Goal: Task Accomplishment & Management: Manage account settings

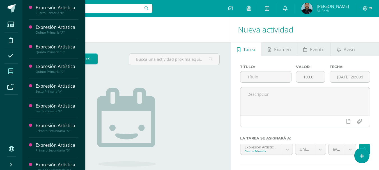
click at [12, 75] on span at bounding box center [10, 71] width 13 height 13
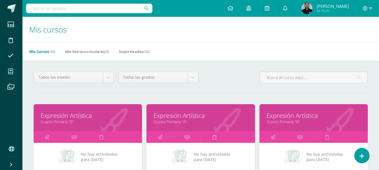
click at [150, 28] on h1 "Mis cursos" at bounding box center [200, 29] width 343 height 25
click at [183, 33] on h1 "Mis cursos" at bounding box center [200, 29] width 343 height 25
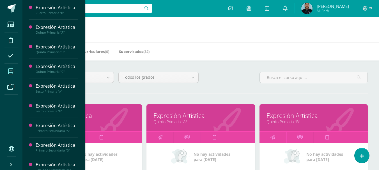
click at [10, 73] on icon at bounding box center [10, 72] width 5 height 6
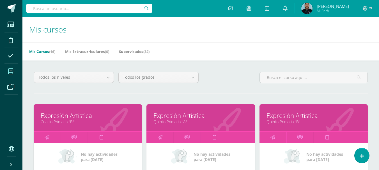
click at [193, 47] on div "Mis Cursos (16) Mis Extracurriculares (0) Supervisados (32)" at bounding box center [207, 51] width 370 height 18
click at [184, 32] on h1 "Mis cursos" at bounding box center [200, 29] width 343 height 25
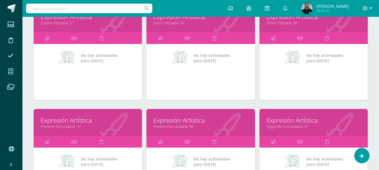
scroll to position [203, 0]
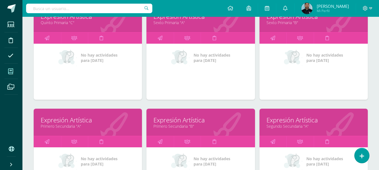
click at [108, 122] on link "Expresión Artística" at bounding box center [88, 120] width 94 height 9
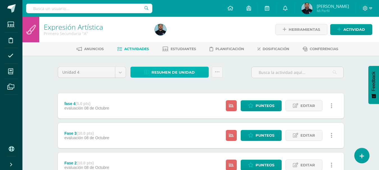
click at [164, 70] on span "Resumen de unidad" at bounding box center [172, 72] width 43 height 10
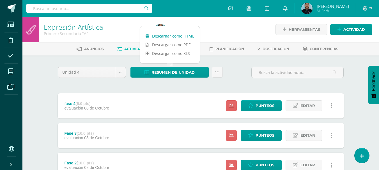
click at [168, 36] on link "Descargar como HTML" at bounding box center [170, 36] width 60 height 9
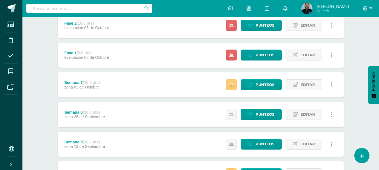
scroll to position [140, 0]
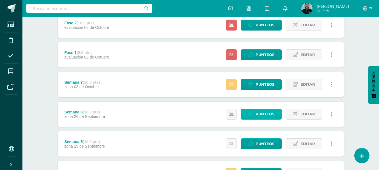
click at [262, 115] on span "Punteos" at bounding box center [264, 114] width 19 height 10
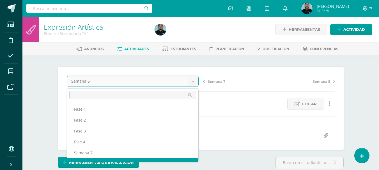
scroll to position [7, 0]
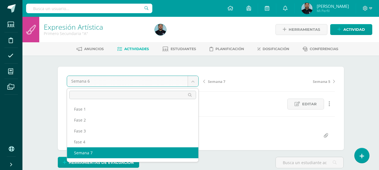
select select "/dashboard/teacher/grade-activity/49249/"
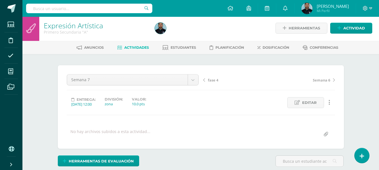
scroll to position [2, 0]
click at [198, 30] on div at bounding box center [208, 27] width 113 height 25
drag, startPoint x: 198, startPoint y: 30, endPoint x: 190, endPoint y: -34, distance: 64.7
click at [199, 34] on div at bounding box center [208, 27] width 113 height 25
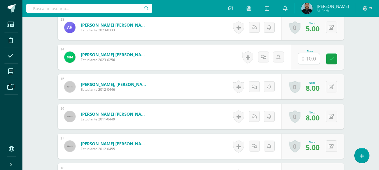
scroll to position [535, 0]
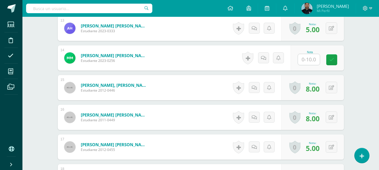
drag, startPoint x: 305, startPoint y: 65, endPoint x: 307, endPoint y: 61, distance: 4.5
click at [307, 61] on div "Nota" at bounding box center [316, 57] width 53 height 25
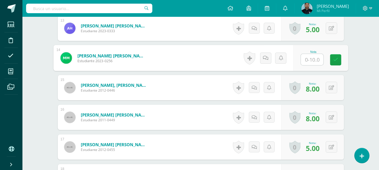
click at [307, 61] on input "text" at bounding box center [311, 59] width 22 height 11
type input "8"
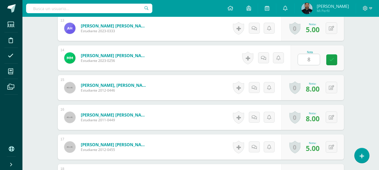
click at [371, 94] on div "Expresión Artística Primero Secundaria "A" Herramientas Detalle de asistencias …" at bounding box center [200, 45] width 356 height 1129
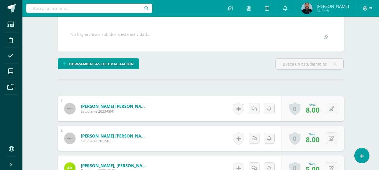
scroll to position [0, 0]
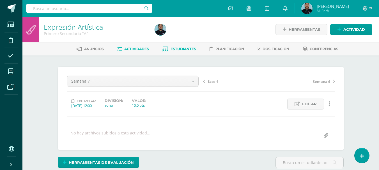
click at [169, 52] on link "Estudiantes" at bounding box center [179, 49] width 34 height 9
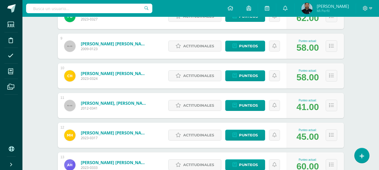
scroll to position [326, 0]
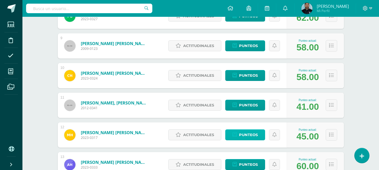
click at [244, 132] on span "Punteos" at bounding box center [248, 135] width 19 height 10
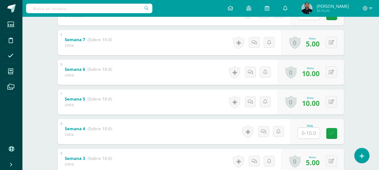
scroll to position [324, 0]
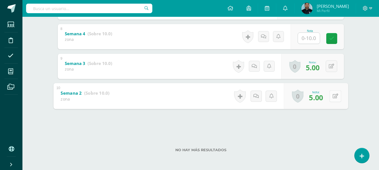
click at [326, 95] on div "0 Logros Logros obtenidos Aún no hay logros agregados Nota: 5.00" at bounding box center [315, 96] width 64 height 26
click at [334, 97] on icon at bounding box center [335, 96] width 6 height 5
type input "10"
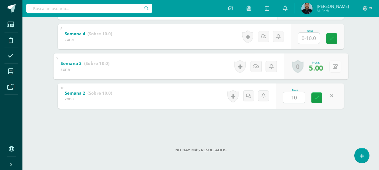
click at [329, 65] on button at bounding box center [335, 67] width 12 height 12
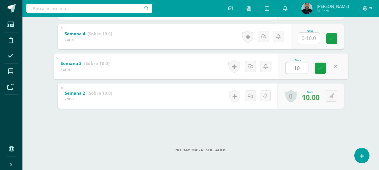
type input "10"
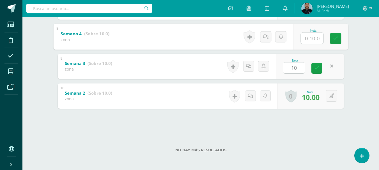
click at [303, 41] on input "text" at bounding box center [311, 38] width 22 height 11
type input "10"
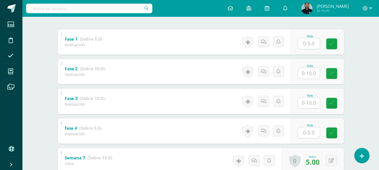
scroll to position [110, 0]
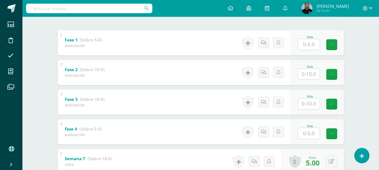
click at [200, 6] on div "Configuración Cerrar sesión Osvaldo Mi Perfil Avisos 771 avisos sin leer Avisos…" at bounding box center [200, 8] width 356 height 17
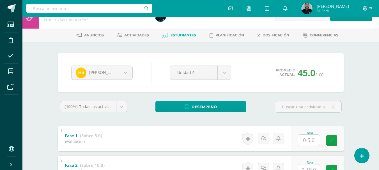
scroll to position [0, 0]
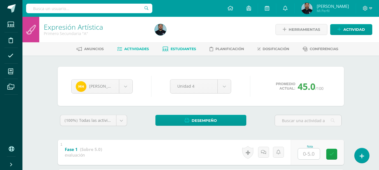
click at [136, 52] on link "Actividades" at bounding box center [133, 49] width 32 height 9
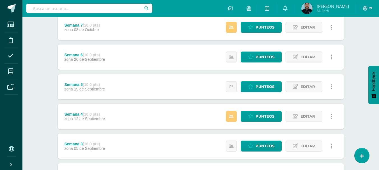
scroll to position [251, 0]
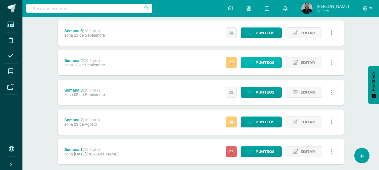
click at [266, 59] on span "Punteos" at bounding box center [264, 62] width 19 height 10
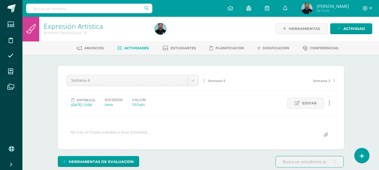
scroll to position [1, 0]
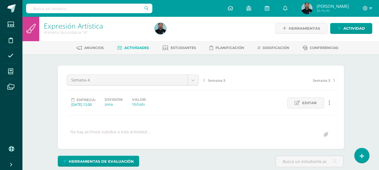
click at [201, 31] on div at bounding box center [208, 28] width 113 height 25
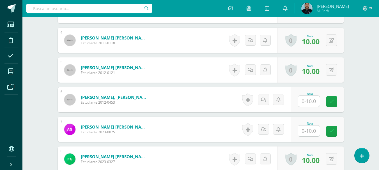
scroll to position [279, 0]
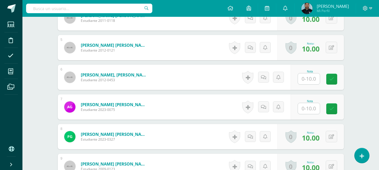
click at [313, 79] on input "text" at bounding box center [309, 78] width 22 height 11
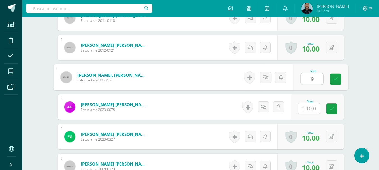
type input "9"
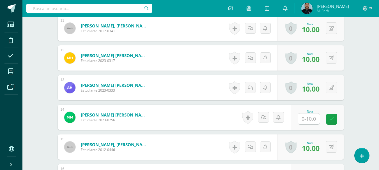
scroll to position [476, 0]
type input "9"
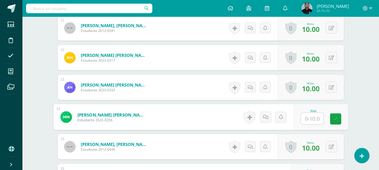
click at [309, 119] on input "text" at bounding box center [311, 118] width 22 height 11
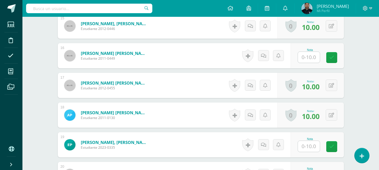
scroll to position [597, 0]
type input "9"
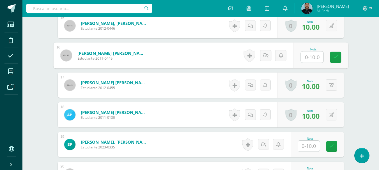
click at [311, 56] on input "text" at bounding box center [311, 57] width 22 height 11
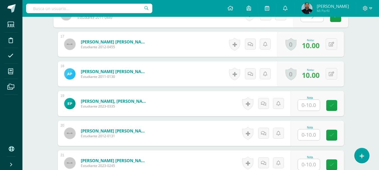
scroll to position [639, 0]
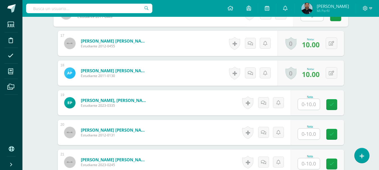
type input "9"
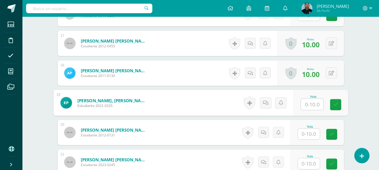
click at [313, 100] on input "text" at bounding box center [311, 104] width 22 height 11
type input "9"
click at [305, 133] on input "text" at bounding box center [309, 134] width 22 height 11
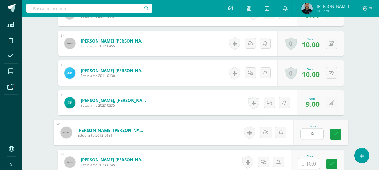
type input "9"
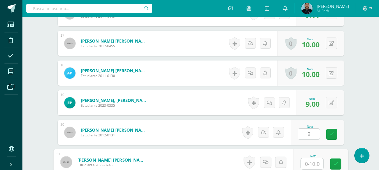
click at [307, 164] on input "text" at bounding box center [311, 163] width 22 height 11
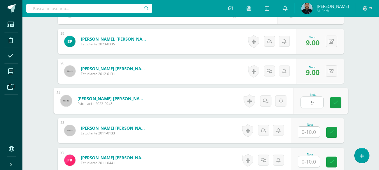
scroll to position [702, 0]
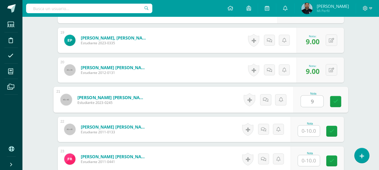
type input "9"
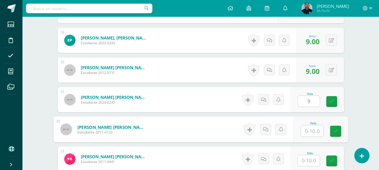
click at [307, 129] on input "text" at bounding box center [311, 131] width 22 height 11
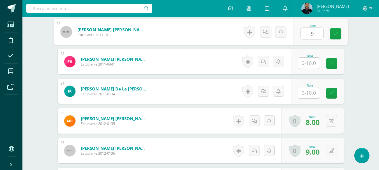
scroll to position [800, 0]
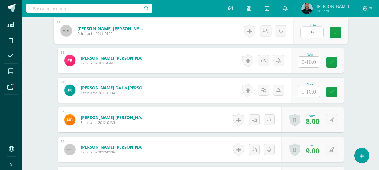
type input "9"
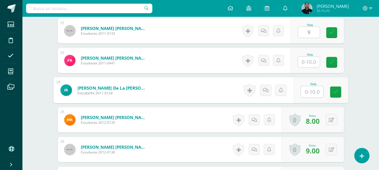
click at [309, 87] on input "text" at bounding box center [311, 91] width 22 height 11
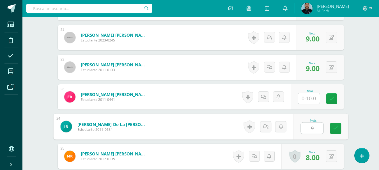
scroll to position [763, 0]
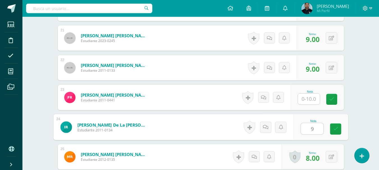
type input "9"
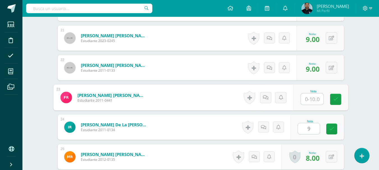
click at [308, 98] on input "text" at bounding box center [311, 99] width 22 height 11
type input "9"
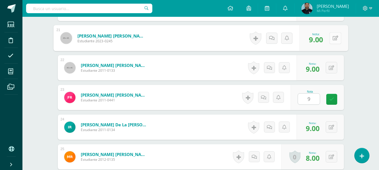
click at [328, 39] on div "0 Logros Logros obtenidos Aún no hay logros agregados Nota: 9.00" at bounding box center [323, 38] width 49 height 26
click at [331, 40] on button at bounding box center [335, 38] width 12 height 12
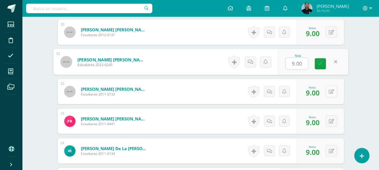
scroll to position [738, 0]
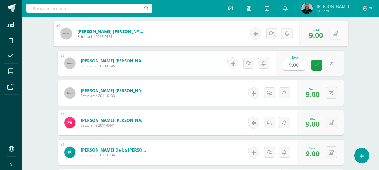
click at [332, 35] on icon at bounding box center [335, 33] width 6 height 5
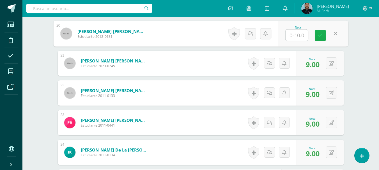
click at [319, 36] on icon at bounding box center [319, 35] width 5 height 5
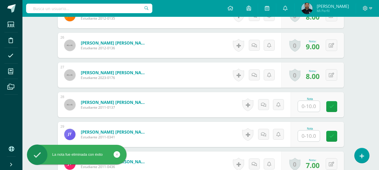
scroll to position [905, 0]
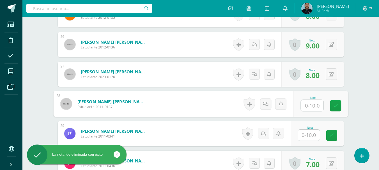
click at [312, 106] on input "text" at bounding box center [311, 105] width 22 height 11
type input "9"
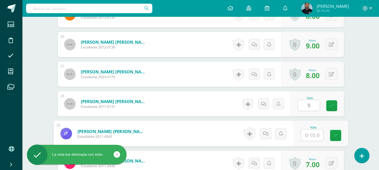
click at [312, 133] on input "text" at bounding box center [311, 135] width 22 height 11
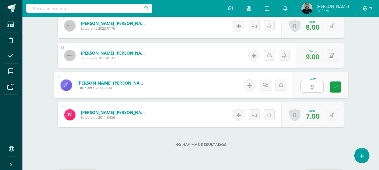
scroll to position [954, 0]
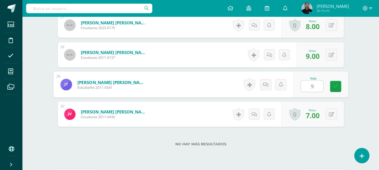
type input "9"
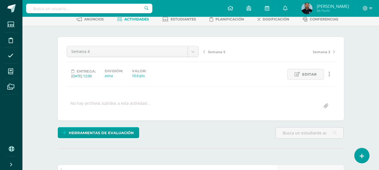
scroll to position [0, 0]
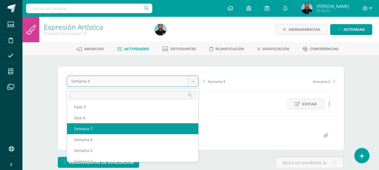
scroll to position [64, 0]
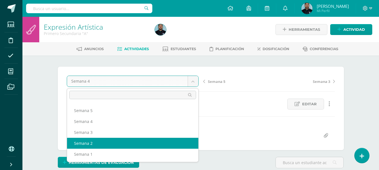
select select "/dashboard/teacher/grade-activity/49194/"
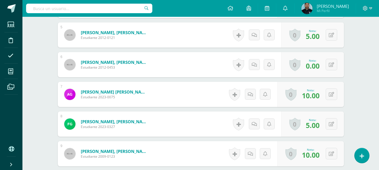
scroll to position [291, 0]
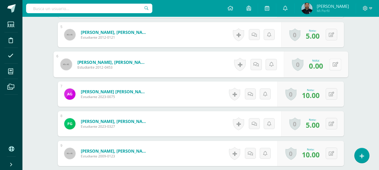
click at [329, 67] on button at bounding box center [335, 65] width 12 height 12
type input "5"
drag, startPoint x: 323, startPoint y: 67, endPoint x: 320, endPoint y: 105, distance: 38.0
click at [320, 66] on icon at bounding box center [319, 66] width 5 height 5
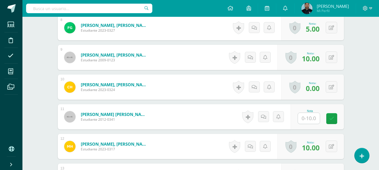
scroll to position [388, 0]
click at [333, 89] on icon at bounding box center [330, 87] width 5 height 5
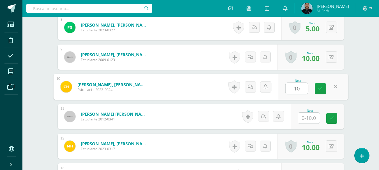
type input "10"
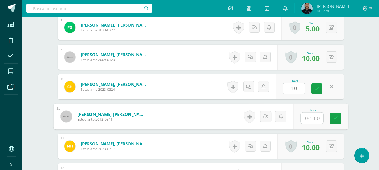
click at [309, 118] on input "text" at bounding box center [311, 118] width 22 height 11
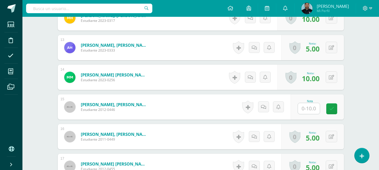
scroll to position [516, 0]
type input "5"
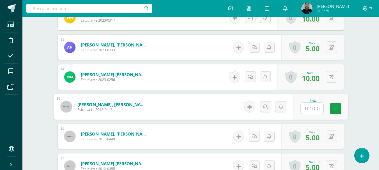
click at [309, 107] on input "text" at bounding box center [311, 108] width 22 height 11
type input "5"
type input "9"
click at [361, 121] on div "Expresión Artística Primero Secundaria "A" Herramientas Detalle de asistencias …" at bounding box center [200, 64] width 356 height 1129
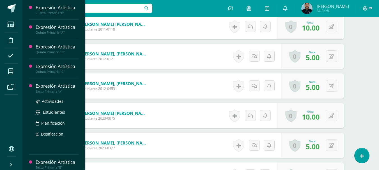
scroll to position [79, 0]
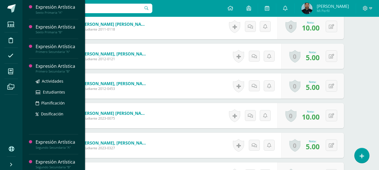
click at [55, 72] on div "Primero Secundaria "B"" at bounding box center [57, 71] width 43 height 4
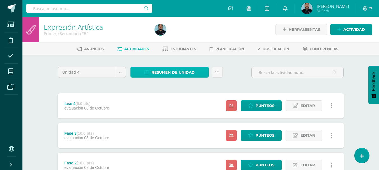
click at [171, 76] on span "Resumen de unidad" at bounding box center [172, 72] width 43 height 10
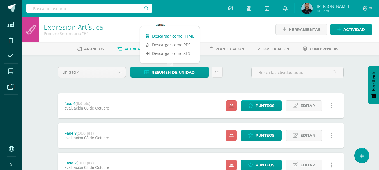
click at [168, 36] on link "Descargar como HTML" at bounding box center [170, 36] width 60 height 9
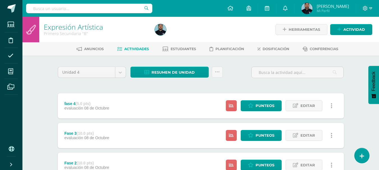
click at [243, 79] on div "Unidad 4 Unidad 1 Unidad 2 Unidad 3 Unidad 4 Resumen de unidad Subir actividade…" at bounding box center [200, 75] width 290 height 16
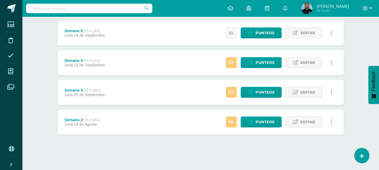
scroll to position [247, 0]
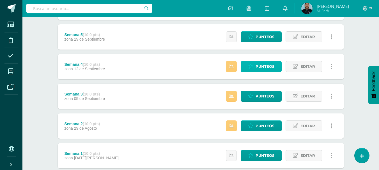
click at [261, 65] on span "Punteos" at bounding box center [264, 66] width 19 height 10
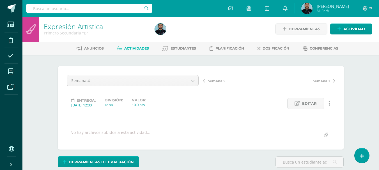
scroll to position [1, 0]
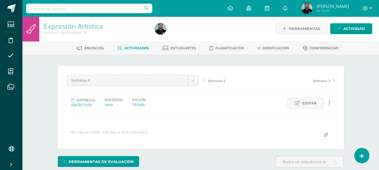
click at [215, 19] on div at bounding box center [208, 28] width 113 height 25
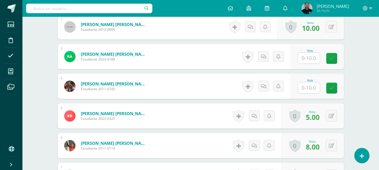
scroll to position [210, 0]
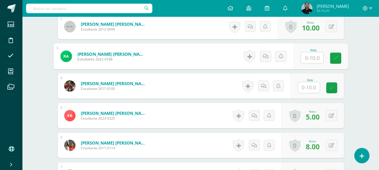
click at [308, 60] on input "text" at bounding box center [311, 57] width 22 height 11
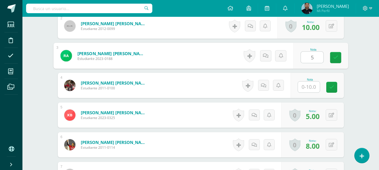
type input "5"
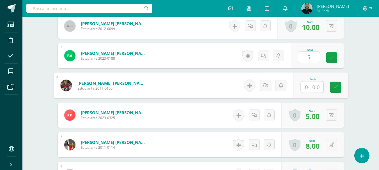
click at [311, 87] on input "text" at bounding box center [311, 87] width 22 height 11
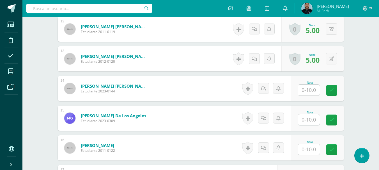
scroll to position [505, 0]
type input "9"
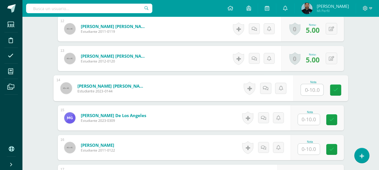
click at [310, 89] on input "text" at bounding box center [311, 89] width 22 height 11
type input "5"
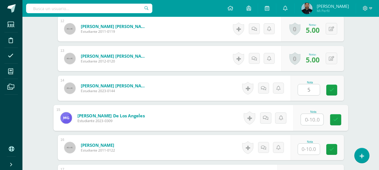
click at [315, 118] on input "text" at bounding box center [311, 119] width 22 height 11
type input "9"
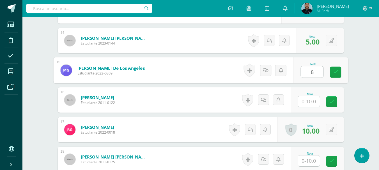
scroll to position [553, 0]
type input "8"
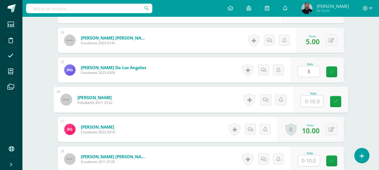
click at [306, 99] on input "text" at bounding box center [311, 101] width 22 height 11
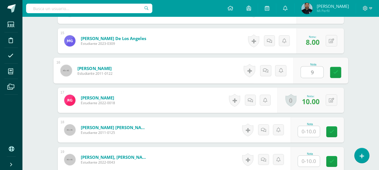
scroll to position [583, 0]
type input "9"
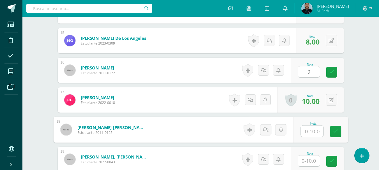
click at [307, 132] on input "text" at bounding box center [311, 131] width 22 height 11
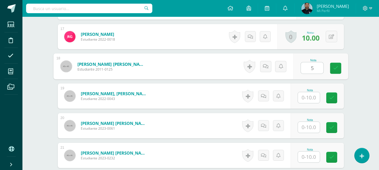
scroll to position [646, 0]
type input "5"
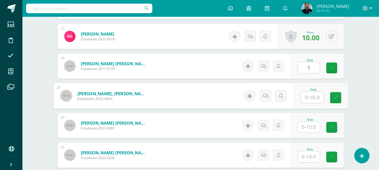
click at [312, 96] on input "text" at bounding box center [311, 97] width 22 height 11
type input "9"
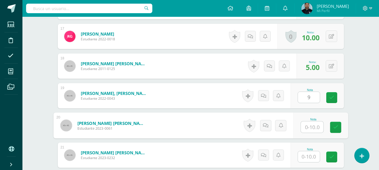
click at [309, 127] on input "text" at bounding box center [311, 127] width 22 height 11
type input "9"
type input "10"
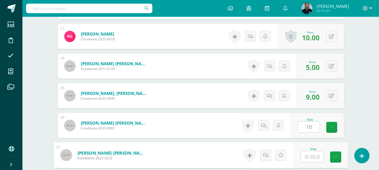
click at [309, 156] on input "text" at bounding box center [311, 156] width 22 height 11
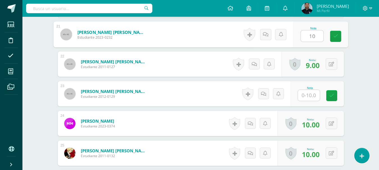
scroll to position [767, 0]
type input "10"
click at [313, 92] on input "text" at bounding box center [309, 95] width 22 height 11
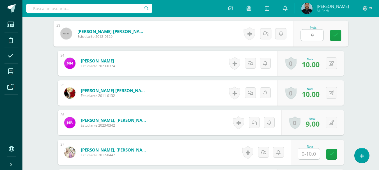
scroll to position [875, 0]
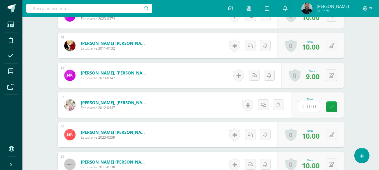
type input "9"
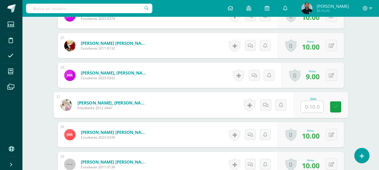
click at [310, 104] on input "text" at bounding box center [311, 106] width 22 height 11
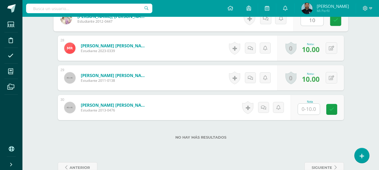
scroll to position [962, 0]
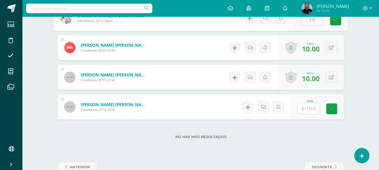
type input "10"
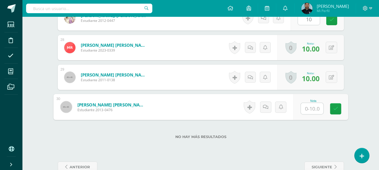
click at [310, 113] on input "text" at bounding box center [311, 108] width 22 height 11
type input "8"
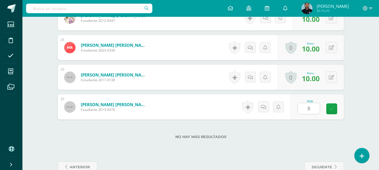
click at [304, 130] on div "No hay más resultados" at bounding box center [201, 133] width 286 height 26
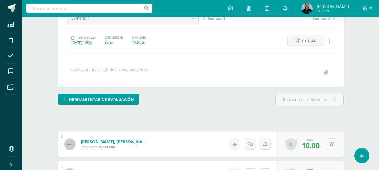
scroll to position [0, 0]
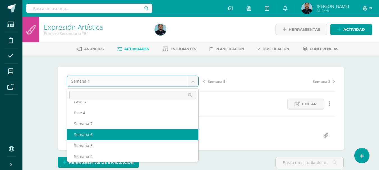
scroll to position [64, 0]
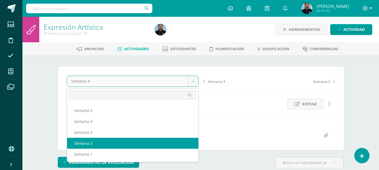
select select "/dashboard/teacher/grade-activity/49195/"
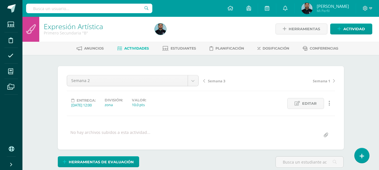
scroll to position [1, 0]
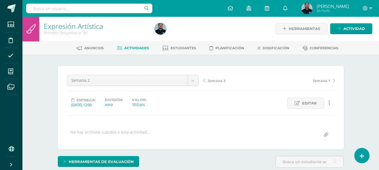
click at [201, 32] on div at bounding box center [208, 28] width 113 height 25
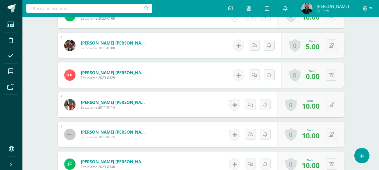
scroll to position [251, 0]
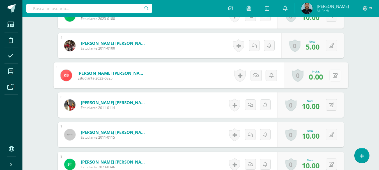
click at [332, 79] on button at bounding box center [335, 75] width 12 height 12
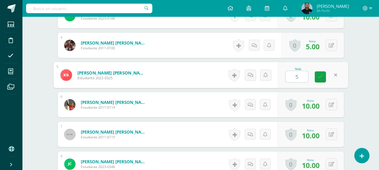
scroll to position [251, 0]
type input "5"
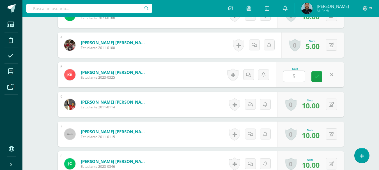
click at [317, 83] on div "Nota 5" at bounding box center [309, 74] width 68 height 25
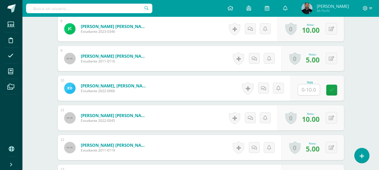
scroll to position [387, 0]
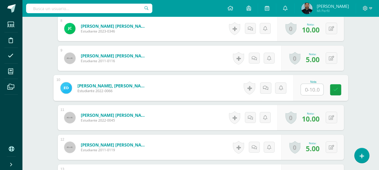
click at [311, 87] on input "text" at bounding box center [311, 89] width 22 height 11
type input "5"
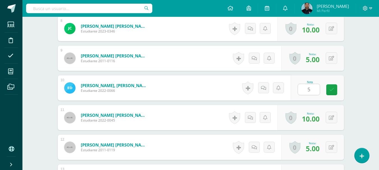
drag, startPoint x: 370, startPoint y: 125, endPoint x: 370, endPoint y: 110, distance: 14.6
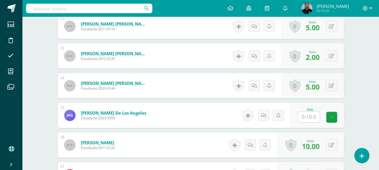
scroll to position [508, 0]
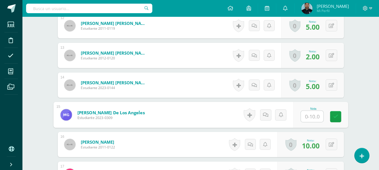
click at [311, 115] on input "text" at bounding box center [311, 116] width 22 height 11
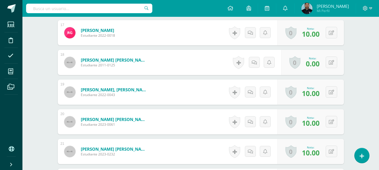
scroll to position [650, 0]
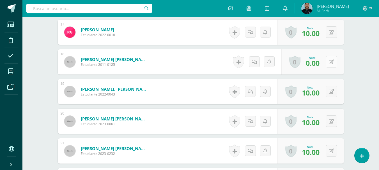
type input "9"
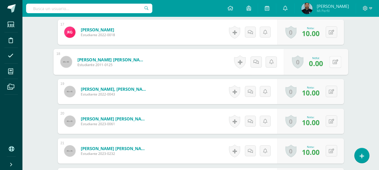
click at [334, 64] on button at bounding box center [335, 62] width 12 height 12
type input "5"
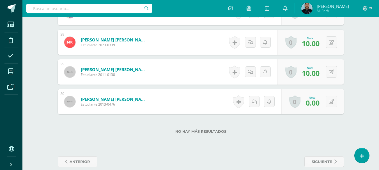
scroll to position [975, 0]
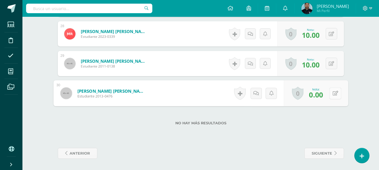
click at [331, 94] on button at bounding box center [335, 93] width 12 height 12
type input "5"
click at [322, 97] on icon at bounding box center [319, 95] width 5 height 5
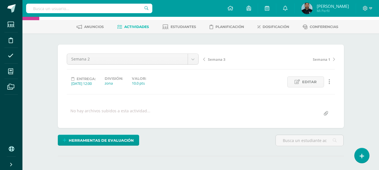
scroll to position [0, 0]
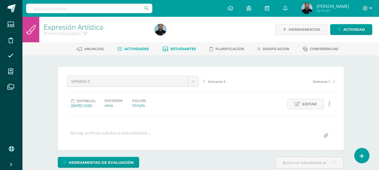
click at [180, 47] on span "Estudiantes" at bounding box center [182, 49] width 25 height 4
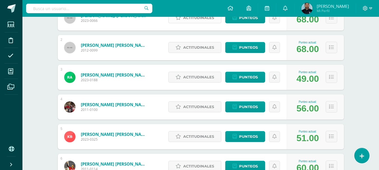
scroll to position [117, 0]
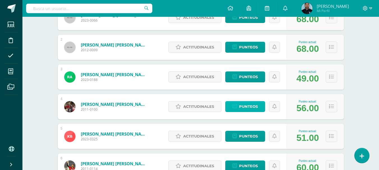
click at [242, 106] on span "Punteos" at bounding box center [248, 106] width 19 height 10
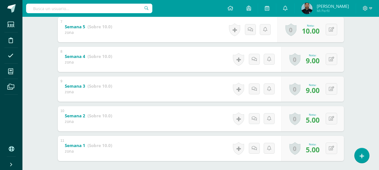
scroll to position [301, 0]
click at [331, 119] on button at bounding box center [335, 119] width 12 height 12
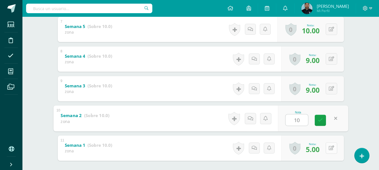
type input "10"
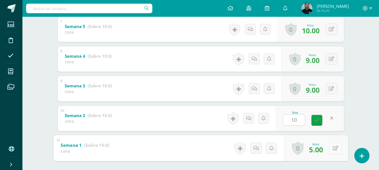
click at [331, 150] on button at bounding box center [335, 148] width 12 height 12
type input "0"
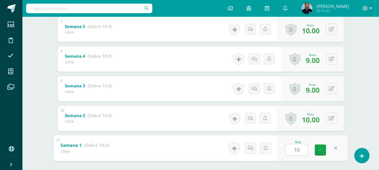
type input "10"
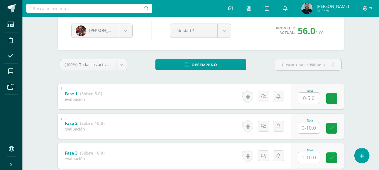
scroll to position [0, 0]
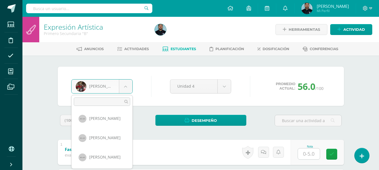
scroll to position [195, 0]
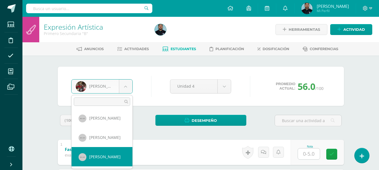
select select "715"
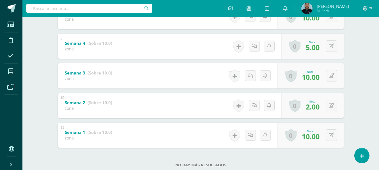
scroll to position [314, 0]
click at [326, 103] on div "0 [GEOGRAPHIC_DATA] Logros obtenidos Aún no hay logros agregados Nota: 2.00" at bounding box center [315, 106] width 64 height 26
click at [334, 106] on icon at bounding box center [335, 105] width 6 height 5
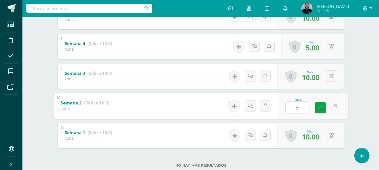
type input "5"
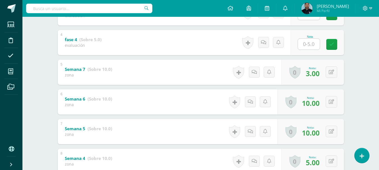
scroll to position [198, 0]
click at [350, 88] on div "Alisson Espinoza Angel Agustin Arianne Alonzo Ricardo Arévalo Mária Barillas Ka…" at bounding box center [201, 79] width 308 height 444
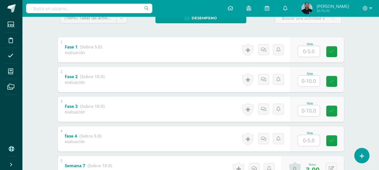
scroll to position [0, 0]
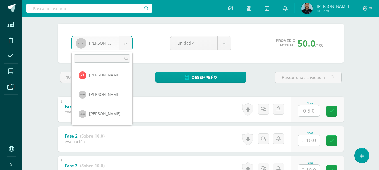
scroll to position [44, 0]
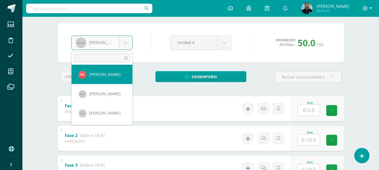
select select "1364"
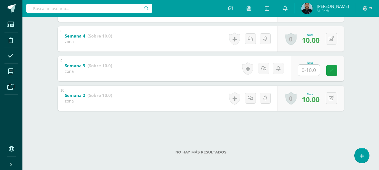
scroll to position [322, 0]
click at [306, 71] on input "text" at bounding box center [311, 69] width 22 height 11
type input "9"
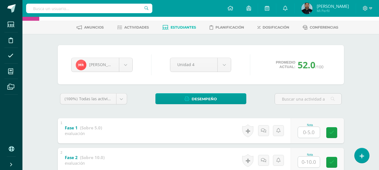
scroll to position [0, 0]
